Goal: Communication & Community: Answer question/provide support

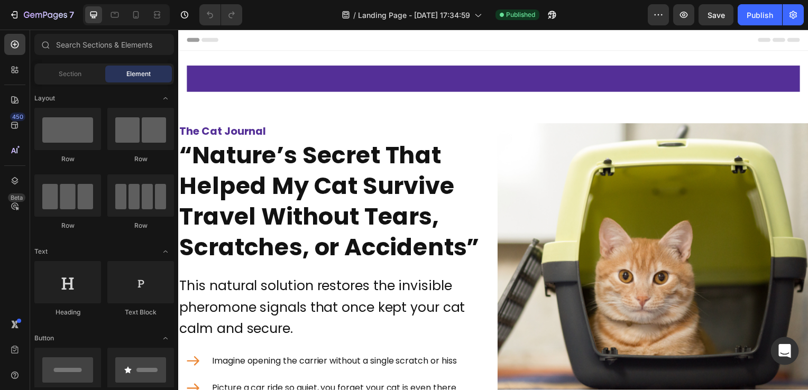
click at [782, 348] on icon "Open Intercom Messenger" at bounding box center [784, 351] width 12 height 14
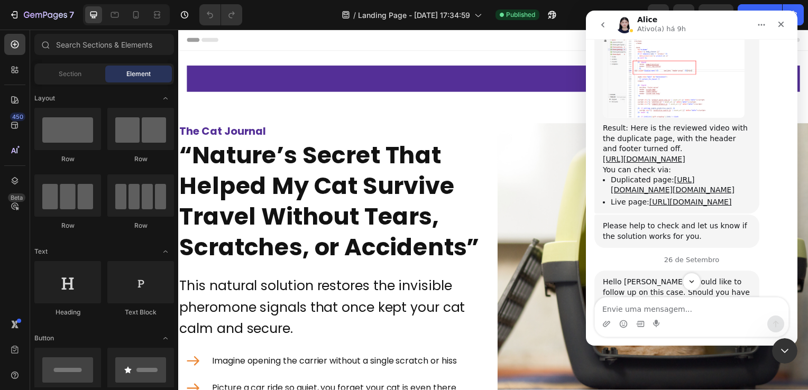
scroll to position [1275, 0]
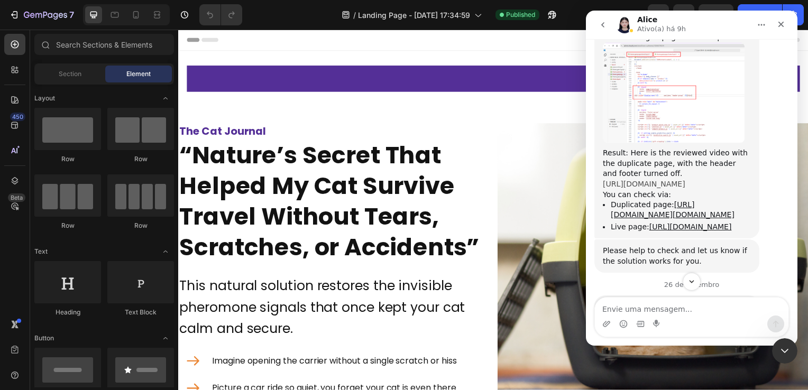
click at [666, 180] on link "[URL][DOMAIN_NAME]" at bounding box center [644, 184] width 82 height 8
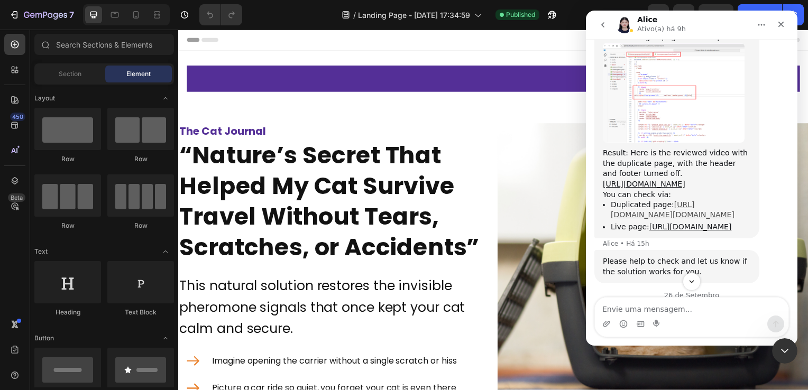
click at [638, 200] on link "[URL][DOMAIN_NAME][DOMAIN_NAME]" at bounding box center [673, 209] width 124 height 19
